Goal: Task Accomplishment & Management: Use online tool/utility

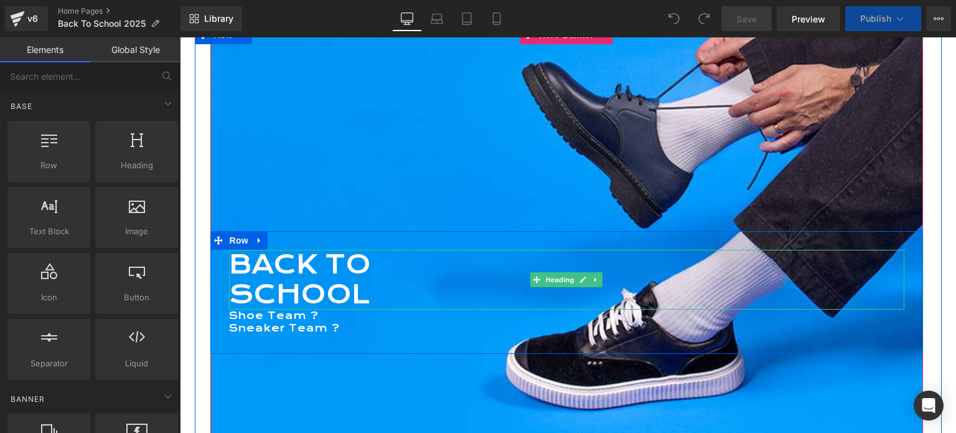
scroll to position [4591, 767]
click at [297, 286] on h1 "SCHOOL" at bounding box center [567, 295] width 676 height 30
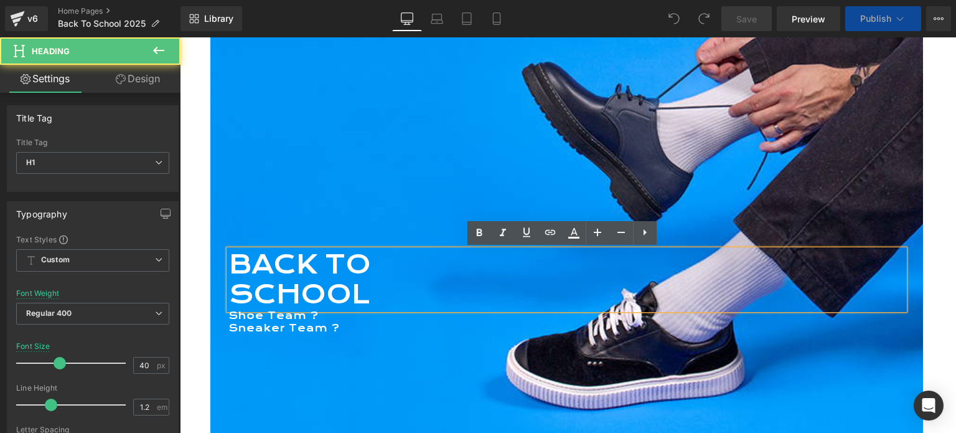
click at [297, 286] on h1 "SCHOOL" at bounding box center [567, 295] width 676 height 30
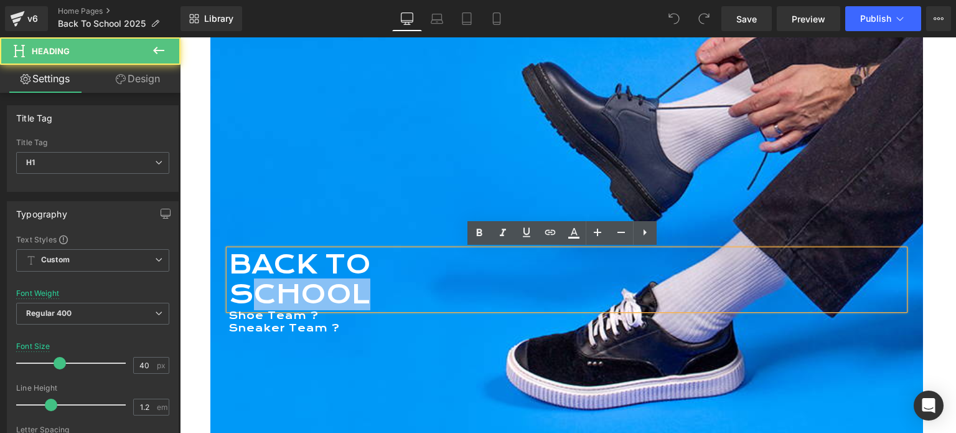
drag, startPoint x: 253, startPoint y: 290, endPoint x: 357, endPoint y: 290, distance: 103.4
click at [357, 290] on h1 "SCHOOL" at bounding box center [567, 295] width 676 height 30
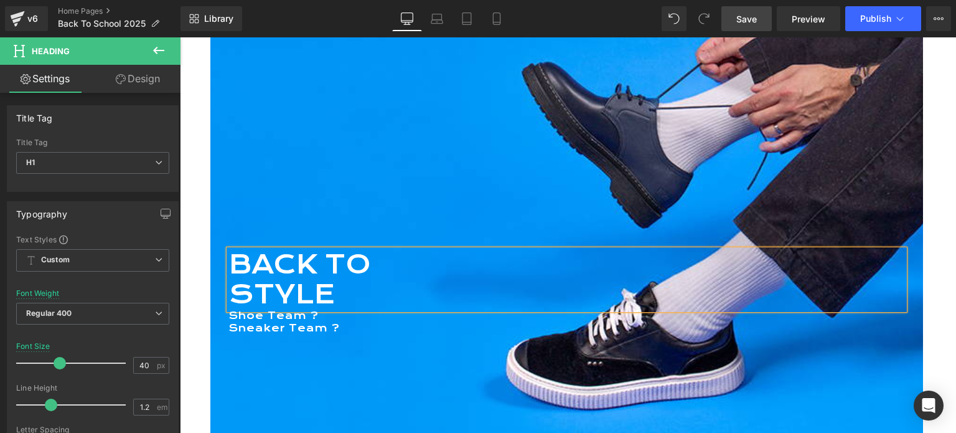
click at [752, 22] on span "Save" at bounding box center [747, 18] width 21 height 13
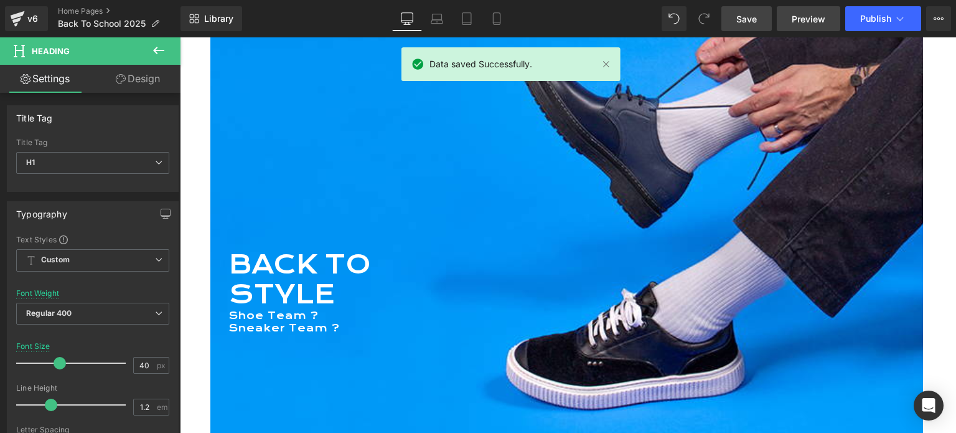
click at [801, 15] on span "Preview" at bounding box center [809, 18] width 34 height 13
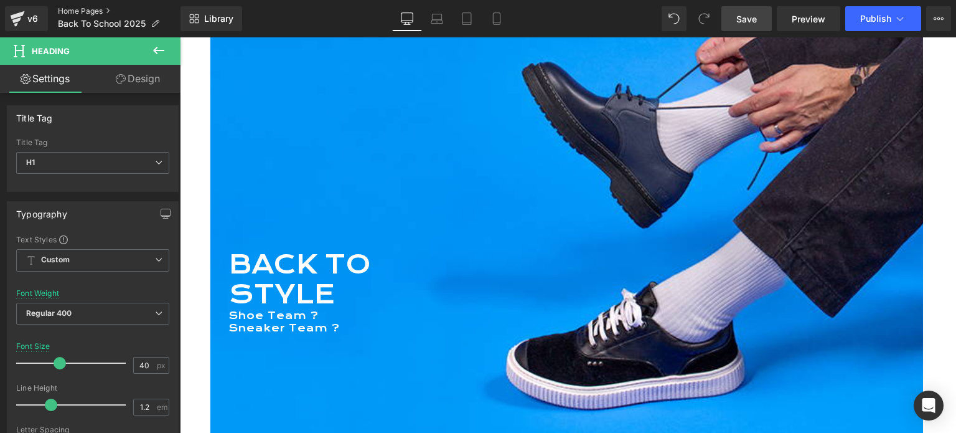
click at [77, 11] on link "Home Pages" at bounding box center [119, 11] width 123 height 10
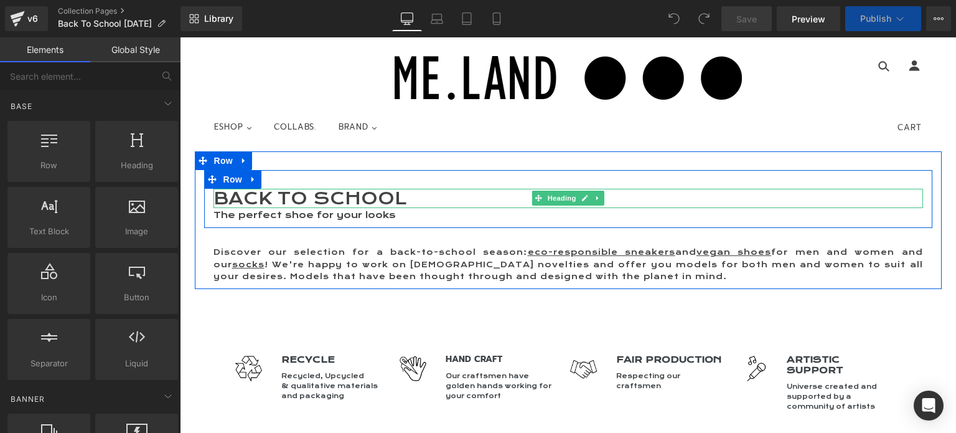
click at [291, 196] on h1 "BACK TO SCHOOL" at bounding box center [569, 198] width 710 height 19
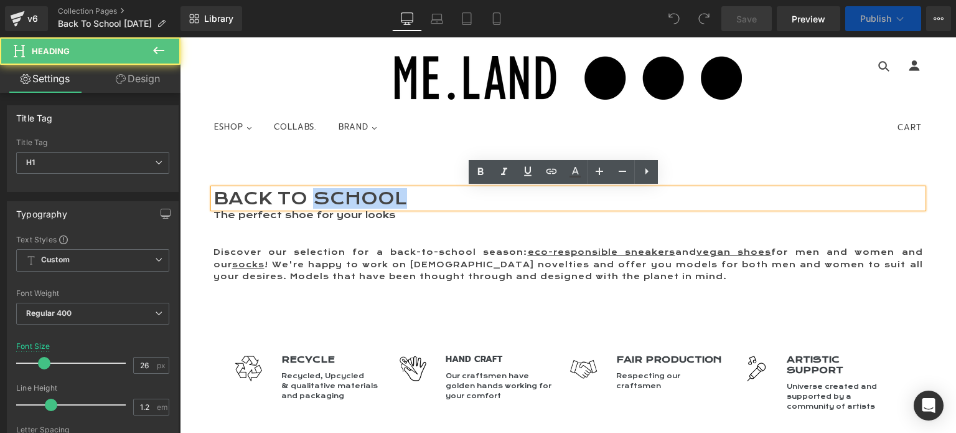
drag, startPoint x: 309, startPoint y: 196, endPoint x: 407, endPoint y: 194, distance: 97.8
click at [407, 194] on h1 "BACK TO SCHOOL" at bounding box center [569, 198] width 710 height 19
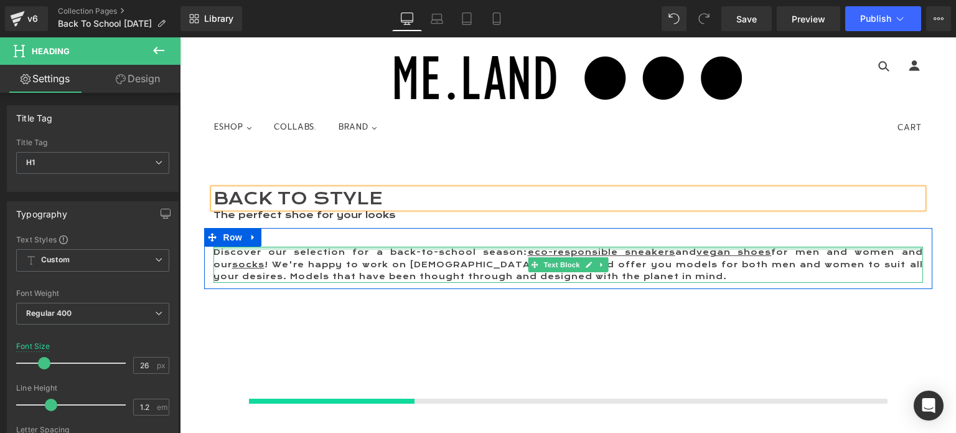
click at [375, 250] on div at bounding box center [569, 248] width 710 height 3
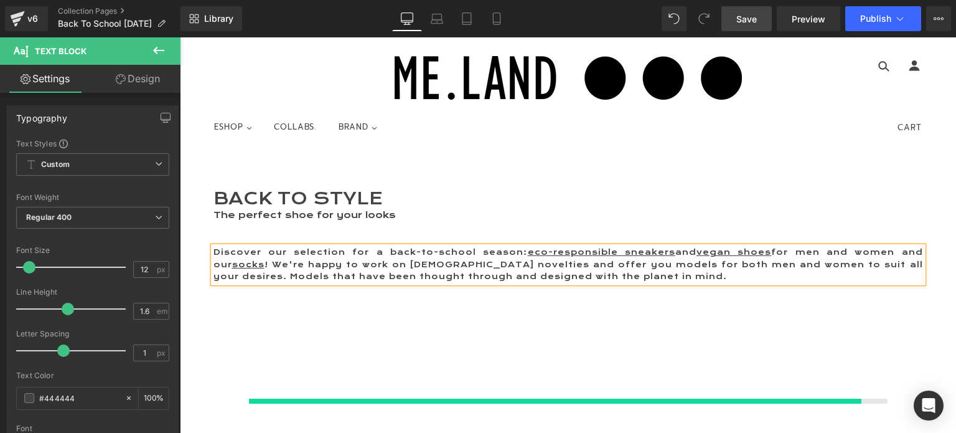
click at [751, 17] on span "Save" at bounding box center [747, 18] width 21 height 13
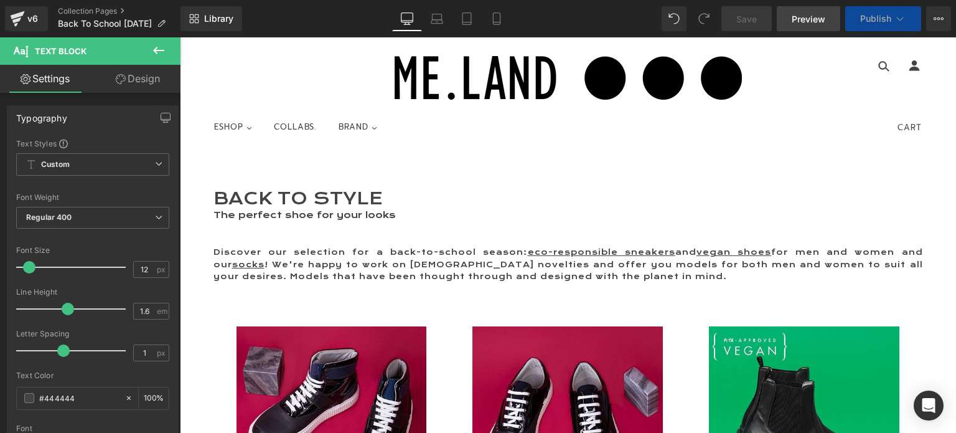
click at [824, 14] on span "Preview" at bounding box center [809, 18] width 34 height 13
click at [867, 21] on span "Publish" at bounding box center [876, 19] width 31 height 10
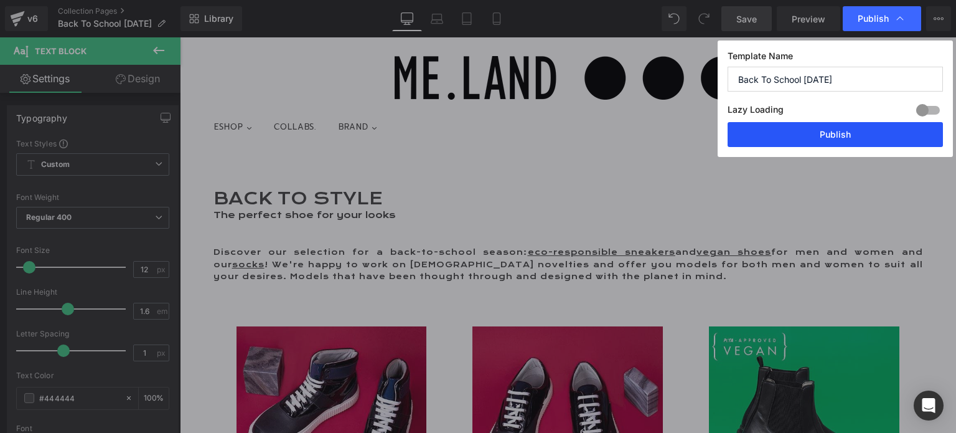
click at [833, 131] on button "Publish" at bounding box center [835, 134] width 215 height 25
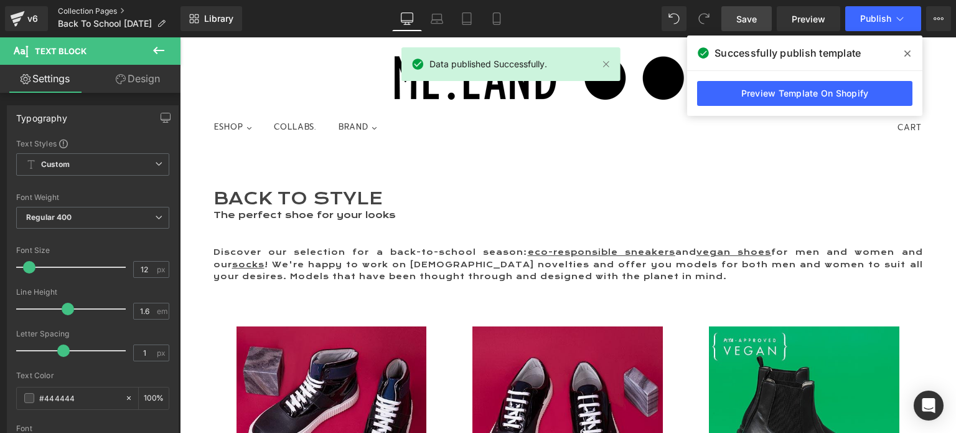
click at [95, 11] on link "Collection Pages" at bounding box center [119, 11] width 123 height 10
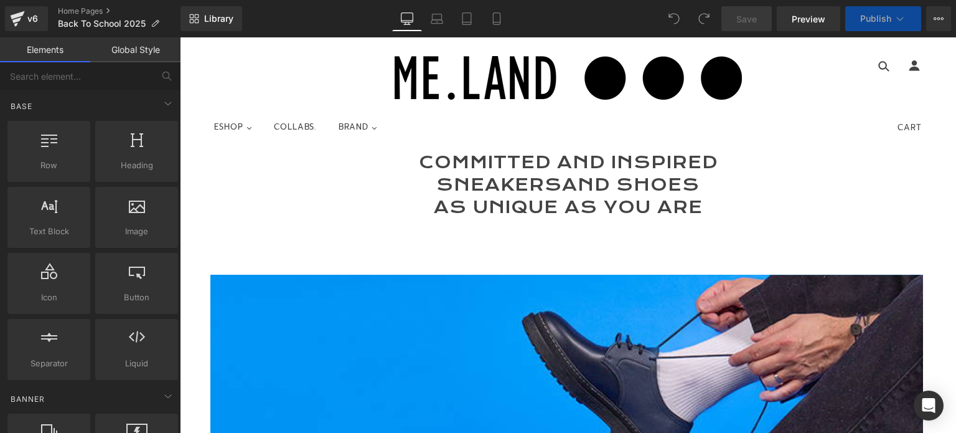
scroll to position [5226, 767]
click at [862, 20] on span "Publish" at bounding box center [876, 19] width 31 height 10
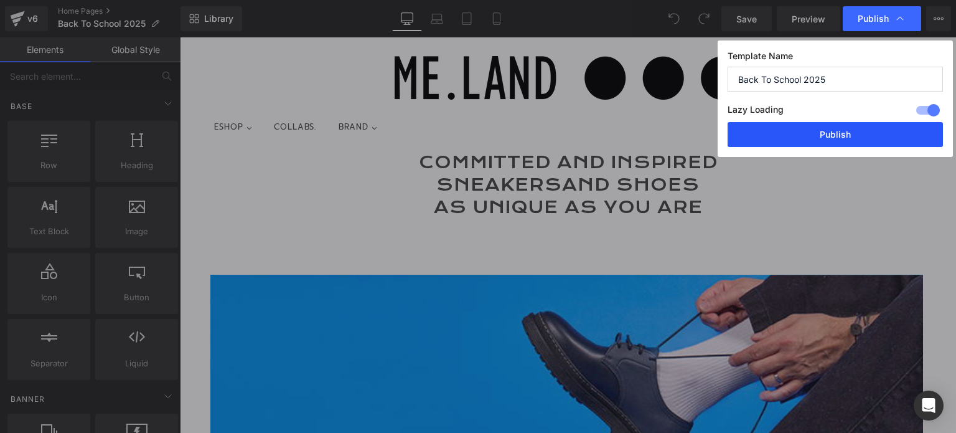
click at [839, 129] on button "Publish" at bounding box center [835, 134] width 215 height 25
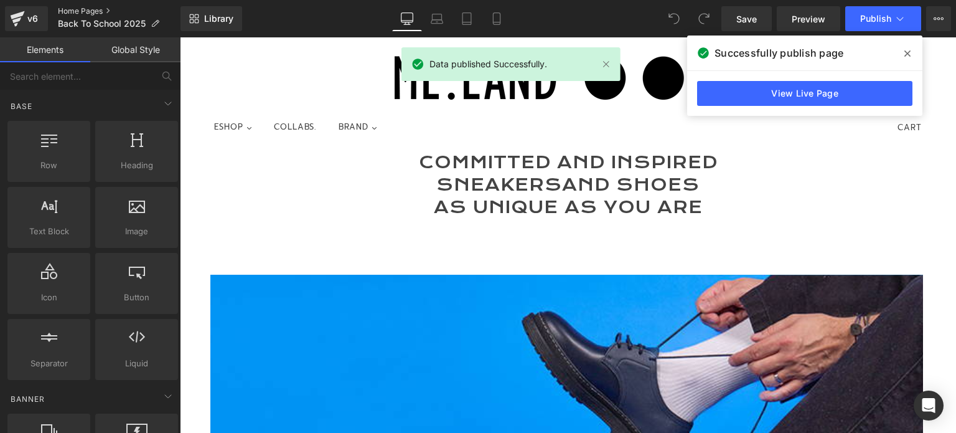
click at [91, 12] on link "Home Pages" at bounding box center [119, 11] width 123 height 10
